Goal: Navigation & Orientation: Find specific page/section

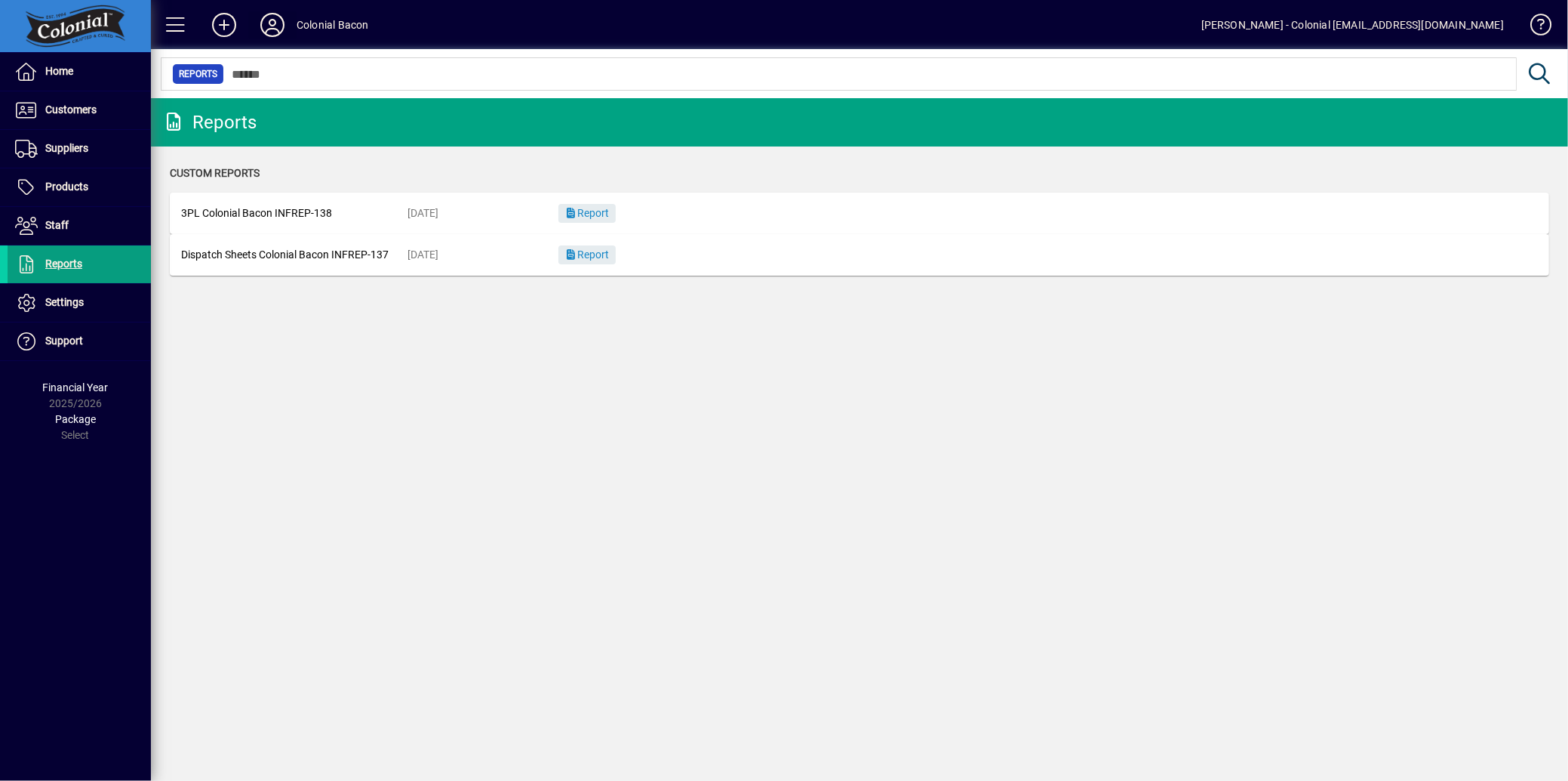
click at [267, 23] on icon at bounding box center [272, 25] width 30 height 24
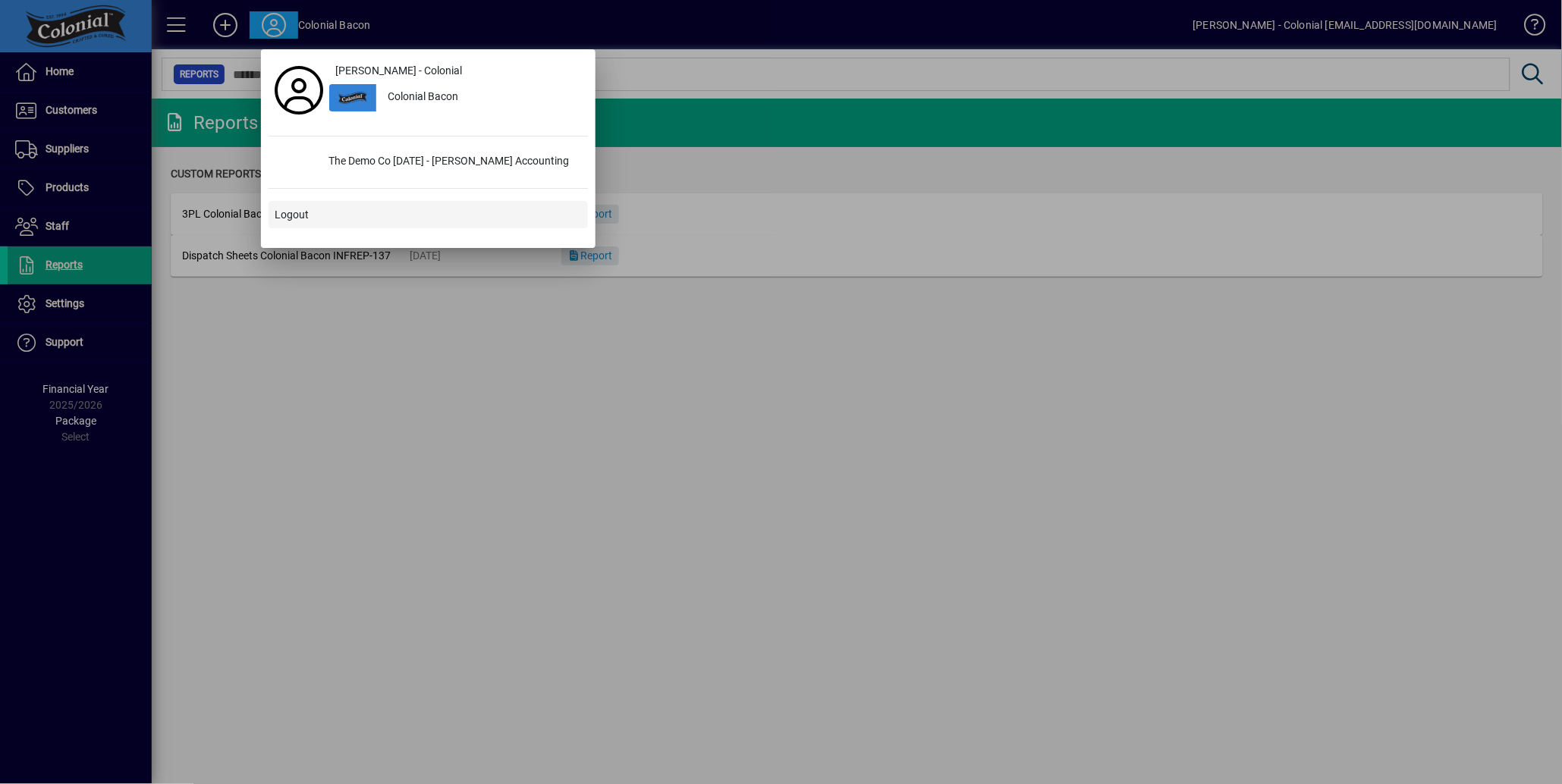
click at [292, 214] on span "Logout" at bounding box center [292, 215] width 34 height 16
